Goal: Task Accomplishment & Management: Manage account settings

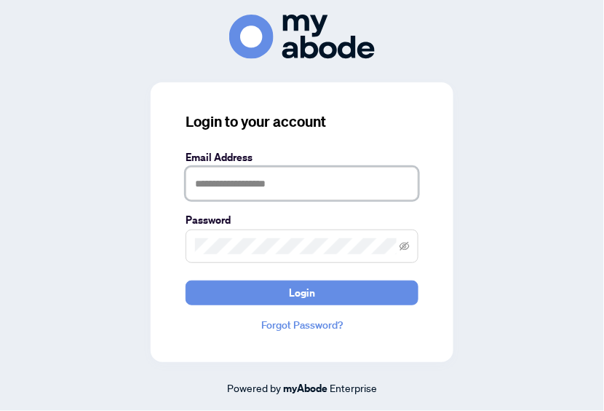
click at [280, 186] on input "text" at bounding box center [302, 183] width 233 height 33
type input "**********"
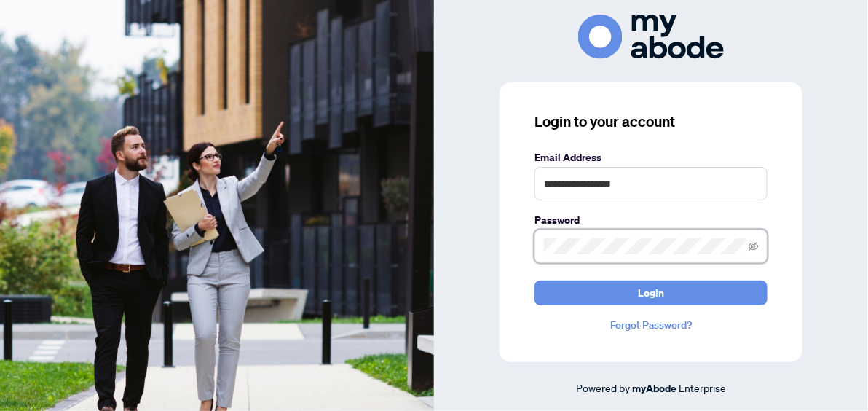
click at [534, 280] on button "Login" at bounding box center [650, 292] width 233 height 25
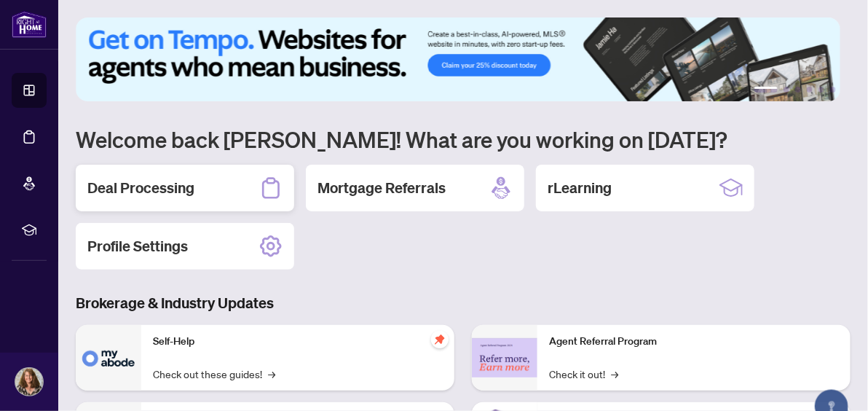
click at [112, 199] on div "Deal Processing" at bounding box center [185, 188] width 218 height 47
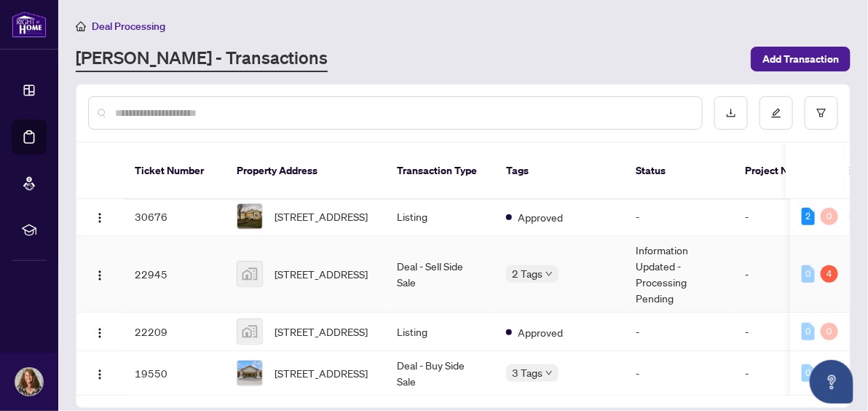
scroll to position [213, 0]
click at [312, 266] on span "[STREET_ADDRESS]" at bounding box center [320, 274] width 93 height 16
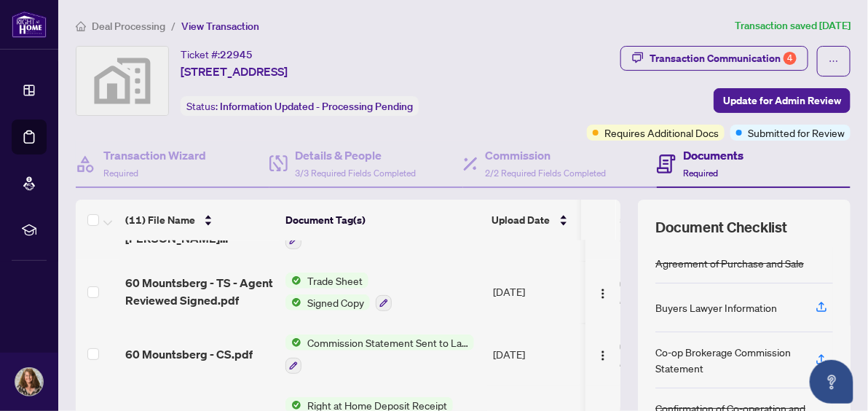
scroll to position [136, 0]
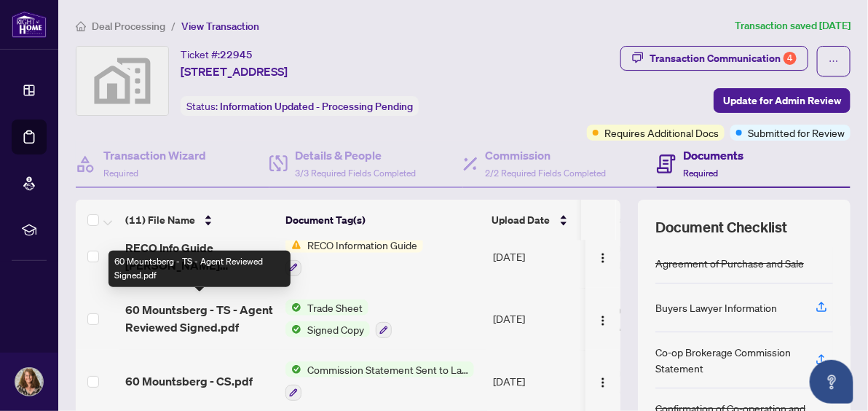
click at [210, 301] on span "60 Mountsberg - TS - Agent Reviewed Signed.pdf" at bounding box center [199, 318] width 149 height 35
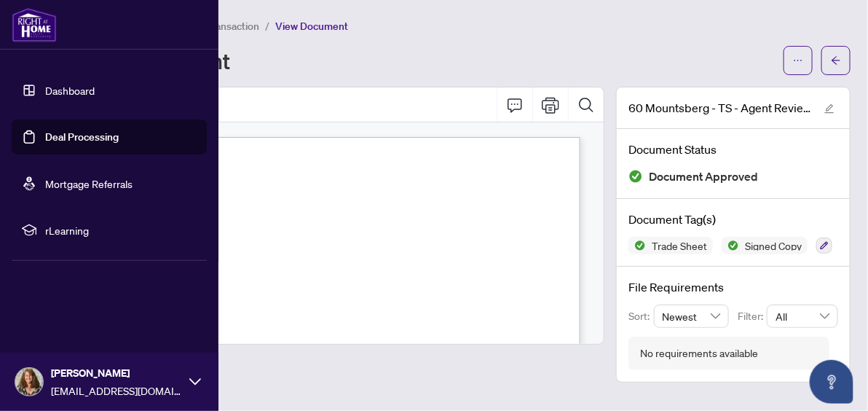
click at [79, 92] on link "Dashboard" at bounding box center [70, 90] width 50 height 13
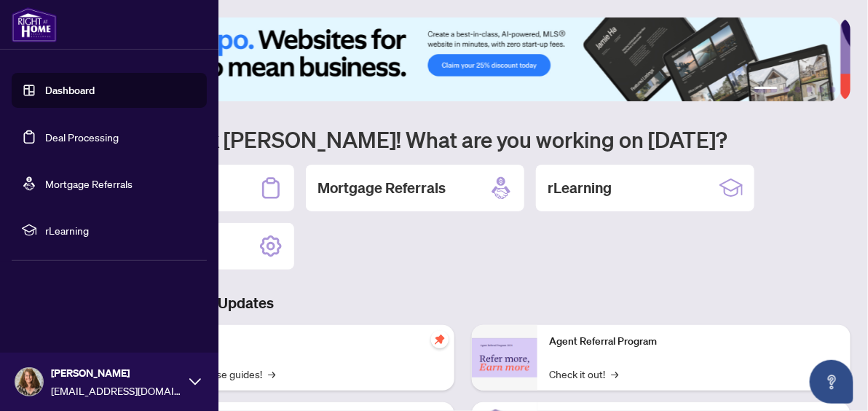
click at [30, 373] on img at bounding box center [29, 382] width 28 height 28
click at [58, 298] on span "Logout" at bounding box center [58, 294] width 33 height 23
